Goal: Information Seeking & Learning: Learn about a topic

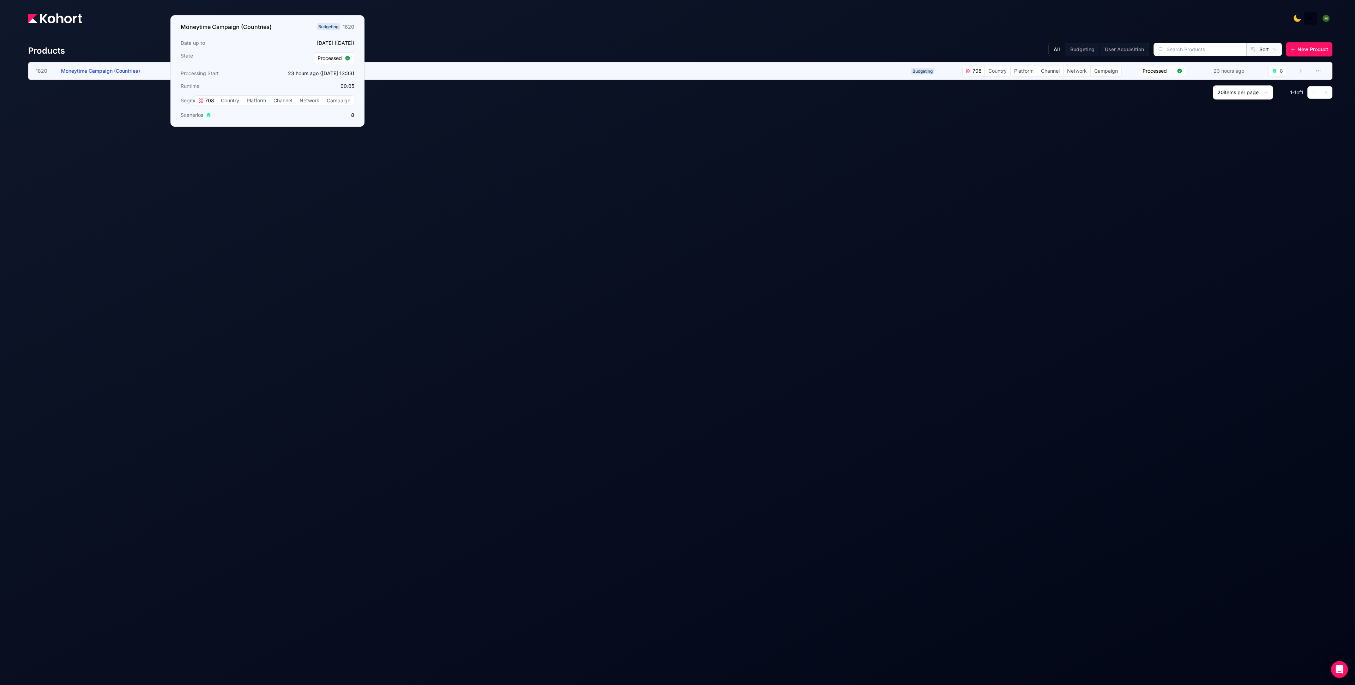
click at [100, 76] on h3 "Moneytime Campaign (Countries)" at bounding box center [114, 70] width 106 height 17
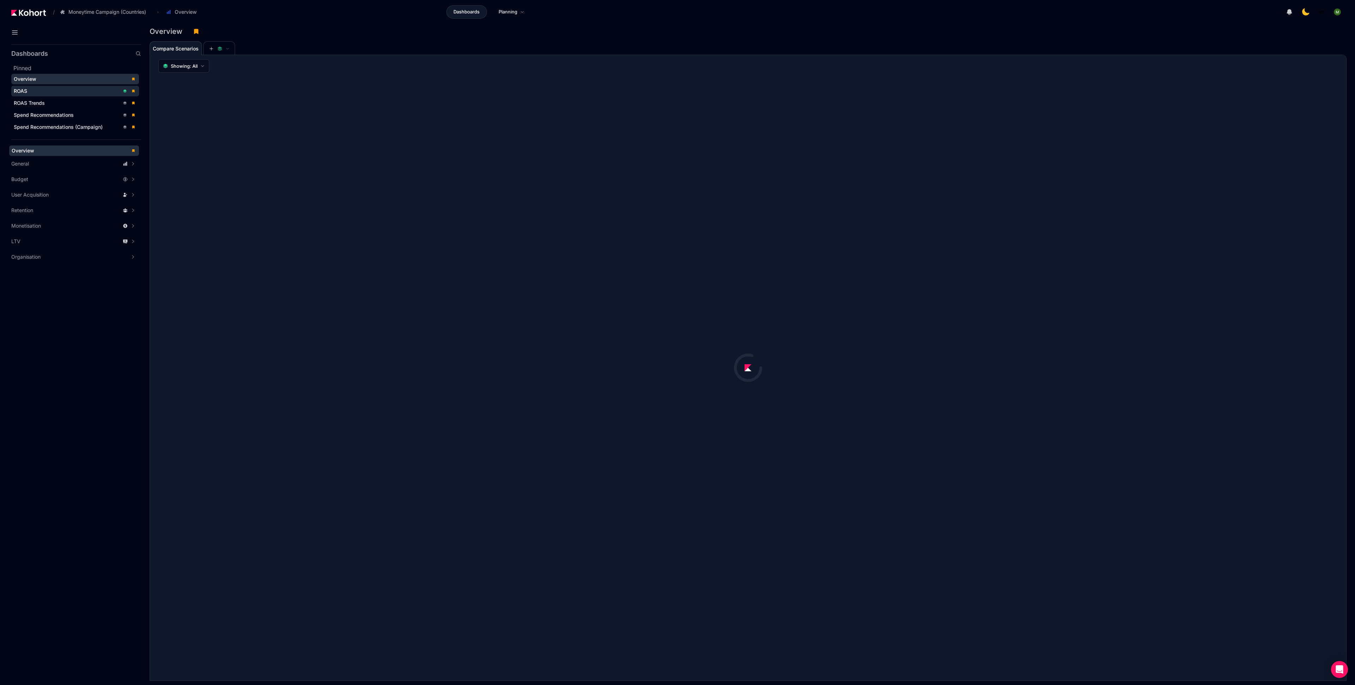
click at [45, 94] on span "ROAS" at bounding box center [75, 91] width 128 height 11
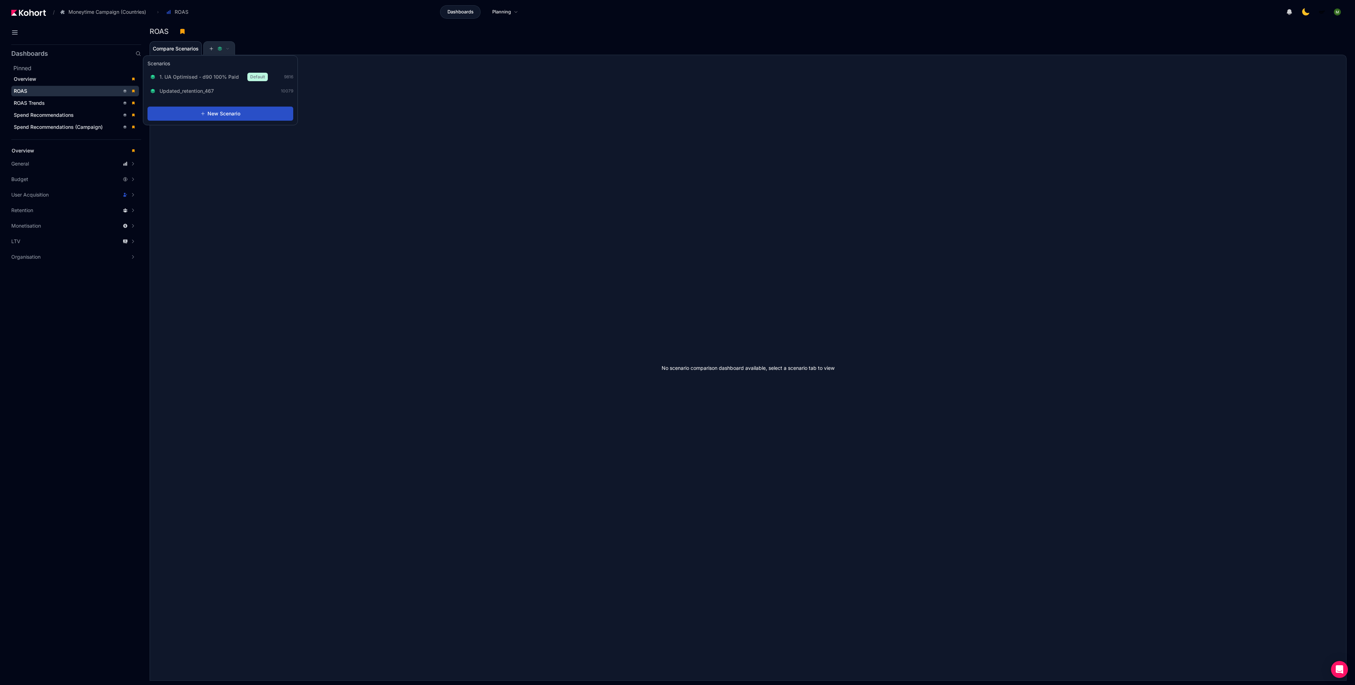
click at [214, 45] on button at bounding box center [219, 49] width 21 height 14
click at [216, 76] on span "1. UA Optimised - d90 100% Paid" at bounding box center [198, 76] width 79 height 7
click at [405, 46] on div "Compare Scenarios 1. UA Optimised - d90 100% Paid" at bounding box center [736, 48] width 1173 height 14
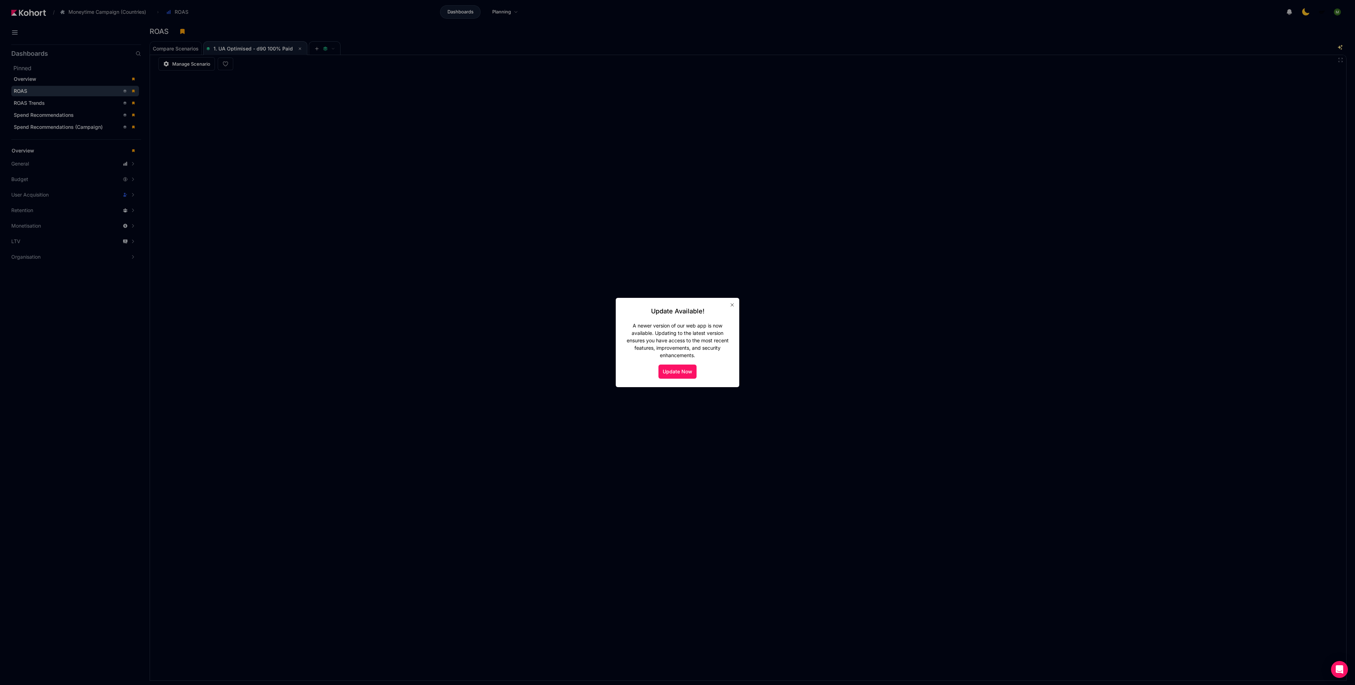
click at [351, 115] on div at bounding box center [677, 342] width 1355 height 685
